Goal: Transaction & Acquisition: Purchase product/service

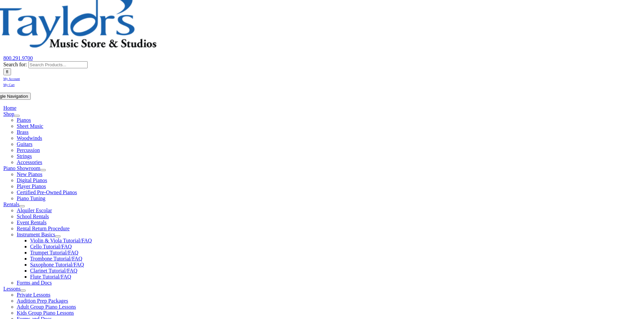
scroll to position [134, 0]
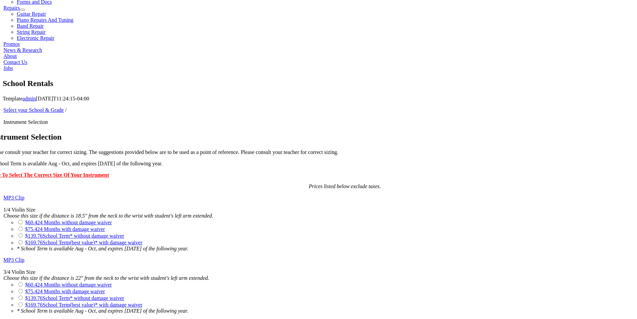
scroll to position [401, 0]
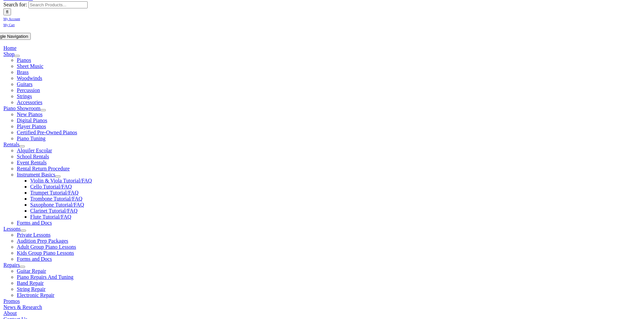
scroll to position [100, 0]
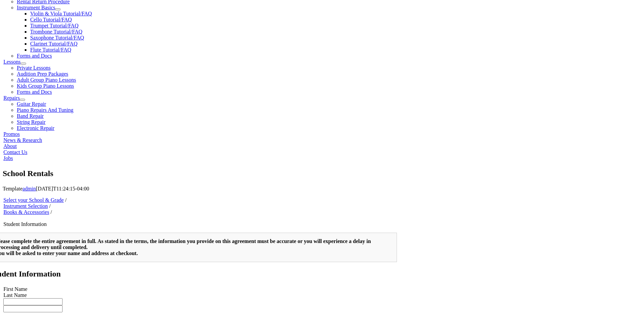
scroll to position [401, 0]
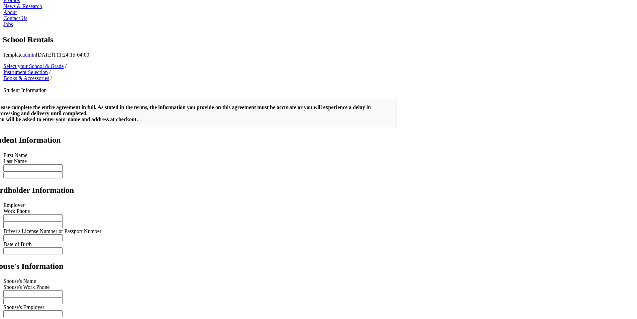
type input "1"
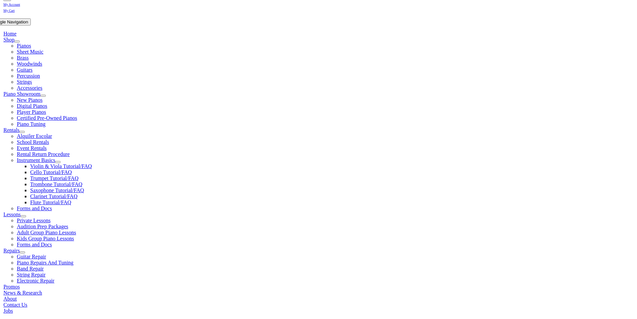
scroll to position [201, 0]
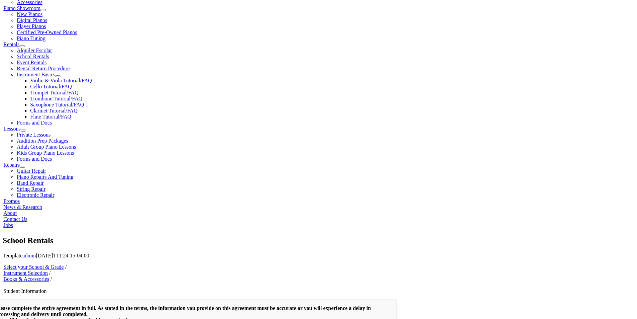
type input "llll"
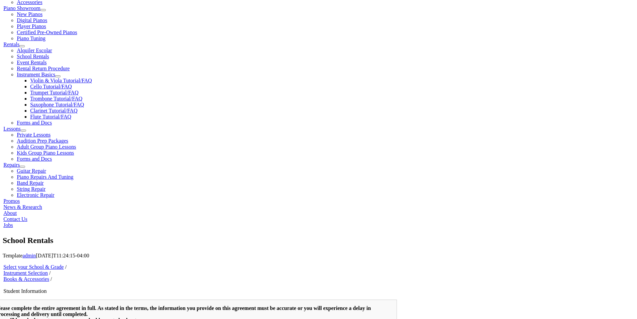
type input "llll"
type input "4234234234"
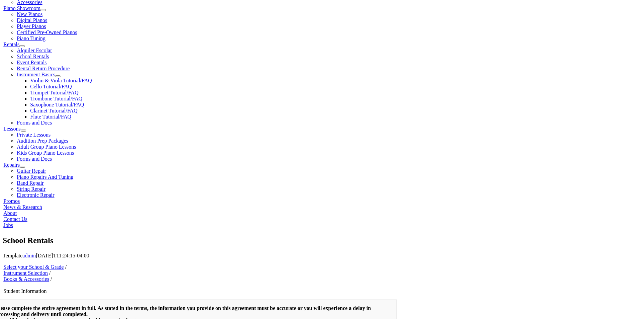
type input "3234234234"
type input "11/24/3235"
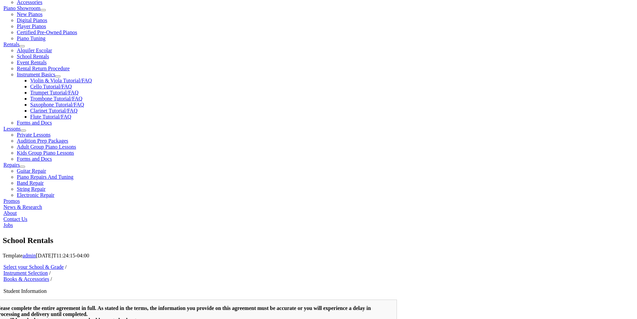
type input "4"
type input "kfghdhdf"
type input "j"
type input "24354543"
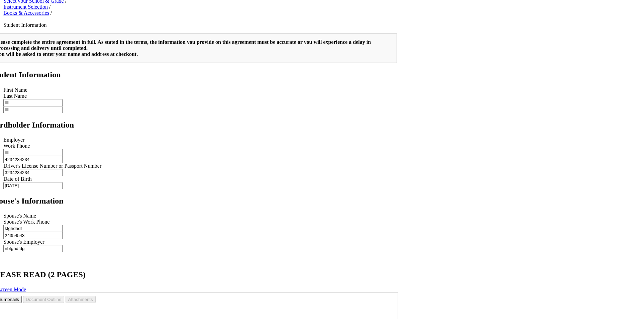
scroll to position [468, 0]
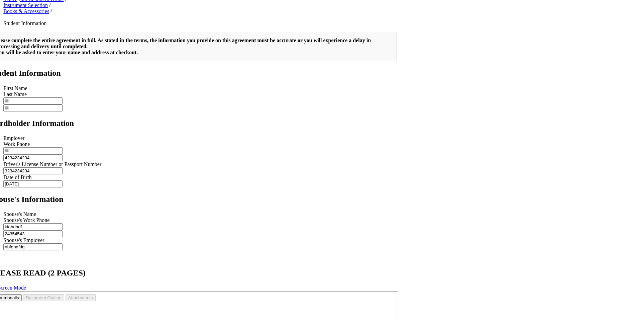
type input "nbfghdfdg"
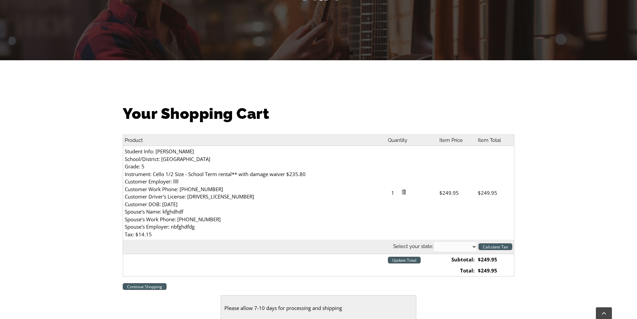
scroll to position [134, 0]
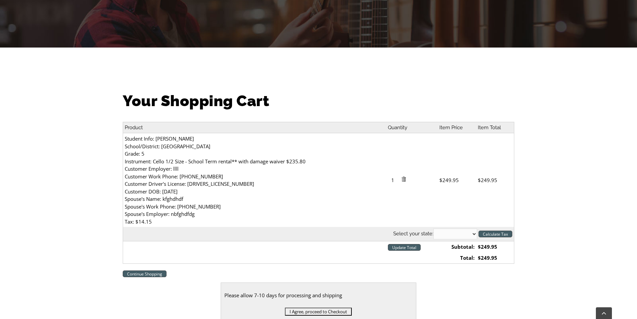
click at [292, 307] on input "I Agree, proceed to Checkout" at bounding box center [318, 311] width 67 height 8
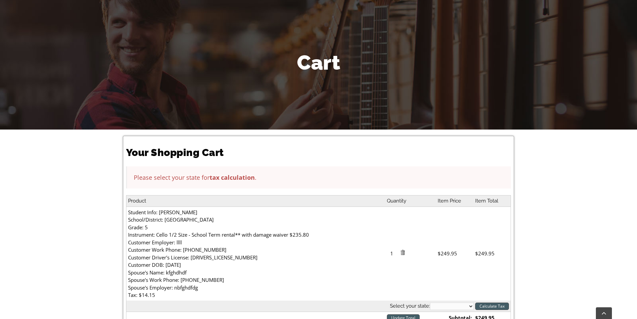
scroll to position [134, 0]
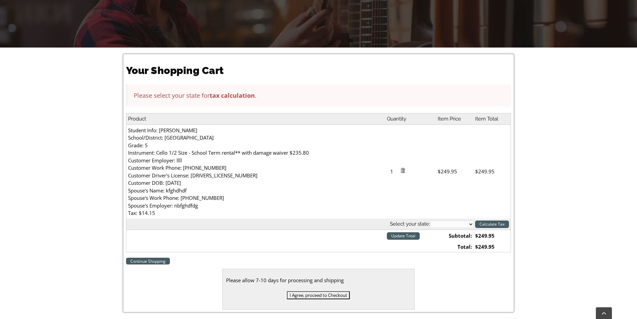
click at [453, 225] on select "[US_STATE] [US_STATE] [US_STATE] [US_STATE] [US_STATE] [US_STATE] [US_STATE] [U…" at bounding box center [452, 223] width 44 height 7
select select "PA"
click at [430, 220] on select "[US_STATE] [US_STATE] [US_STATE] [US_STATE] [US_STATE] [US_STATE] [US_STATE] [U…" at bounding box center [452, 223] width 44 height 7
click at [321, 294] on input "I Agree, proceed to Checkout" at bounding box center [318, 295] width 63 height 8
